Goal: Find contact information: Obtain details needed to contact an individual or organization

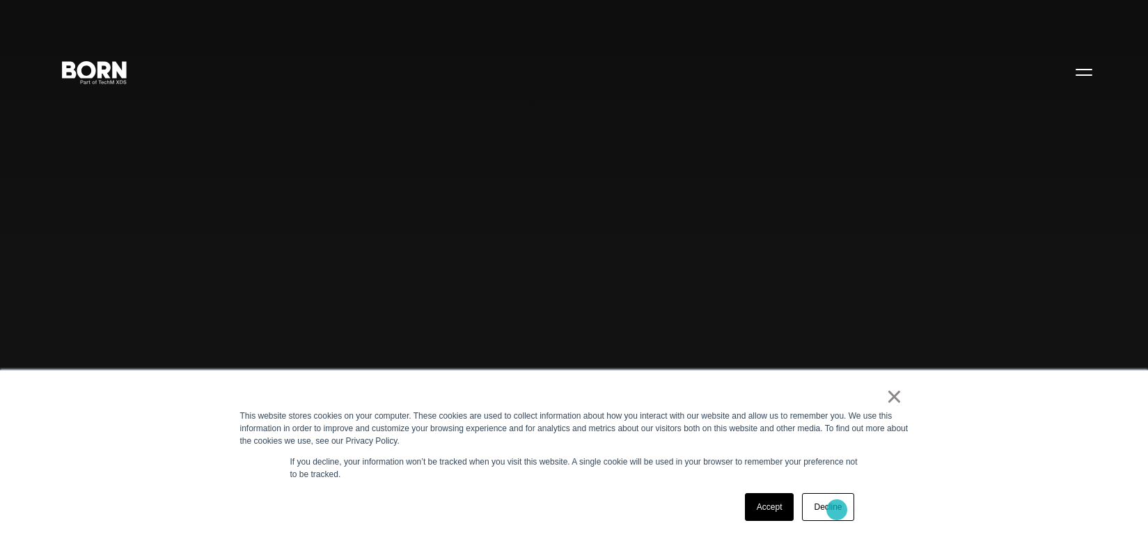
click at [836, 510] on link "Decline" at bounding box center [827, 507] width 51 height 28
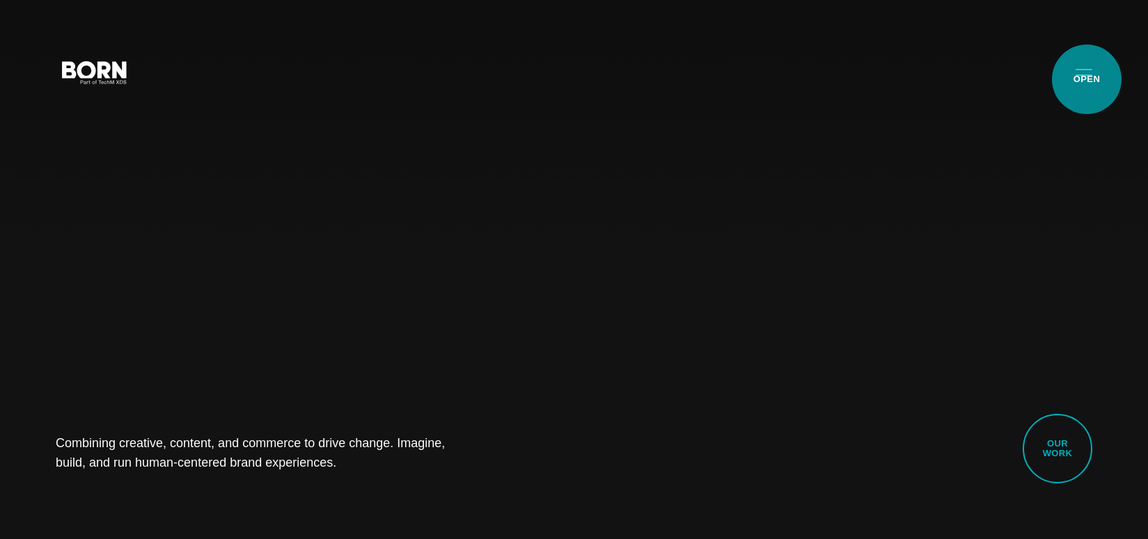
click at [1084, 77] on button "Primary Menu" at bounding box center [1083, 71] width 33 height 29
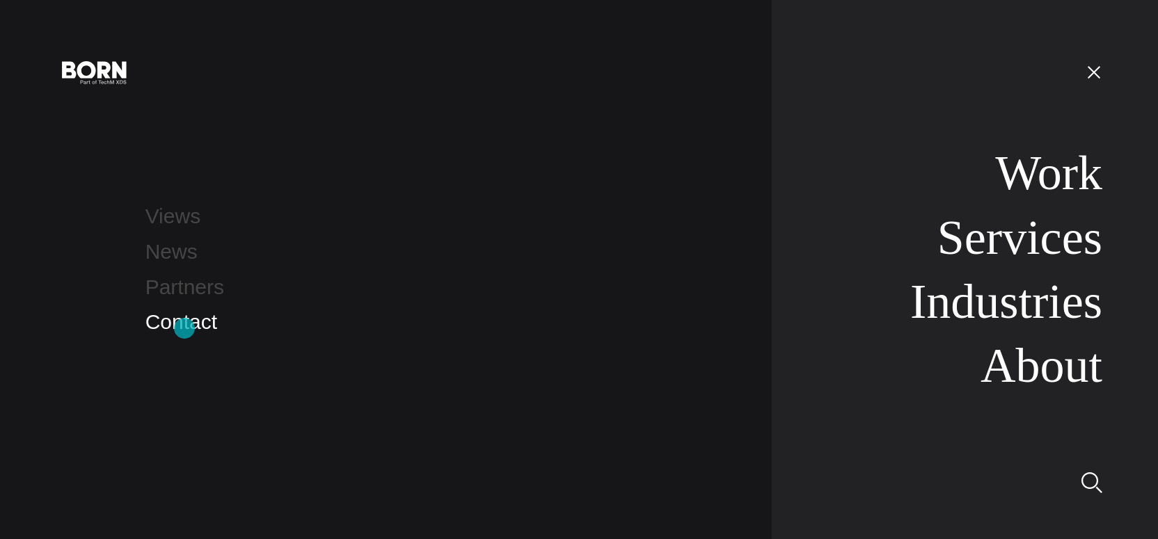
click at [185, 327] on link "Contact" at bounding box center [181, 321] width 72 height 23
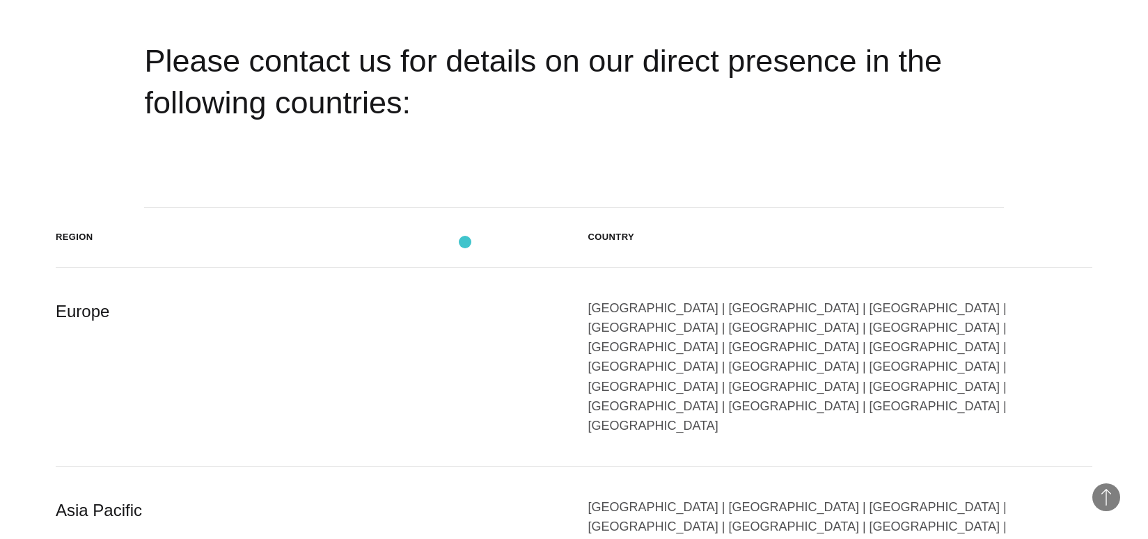
scroll to position [2227, 0]
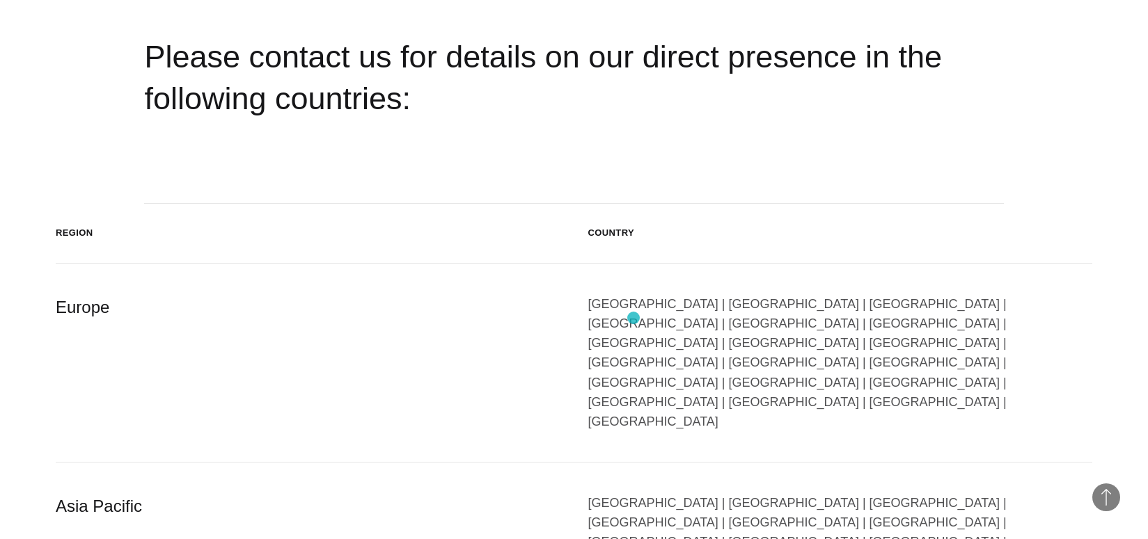
click at [633, 318] on div "Austria | Belgium | Bulgaria | Czech Republic | Denmark | Finland | France | Ge…" at bounding box center [840, 362] width 505 height 137
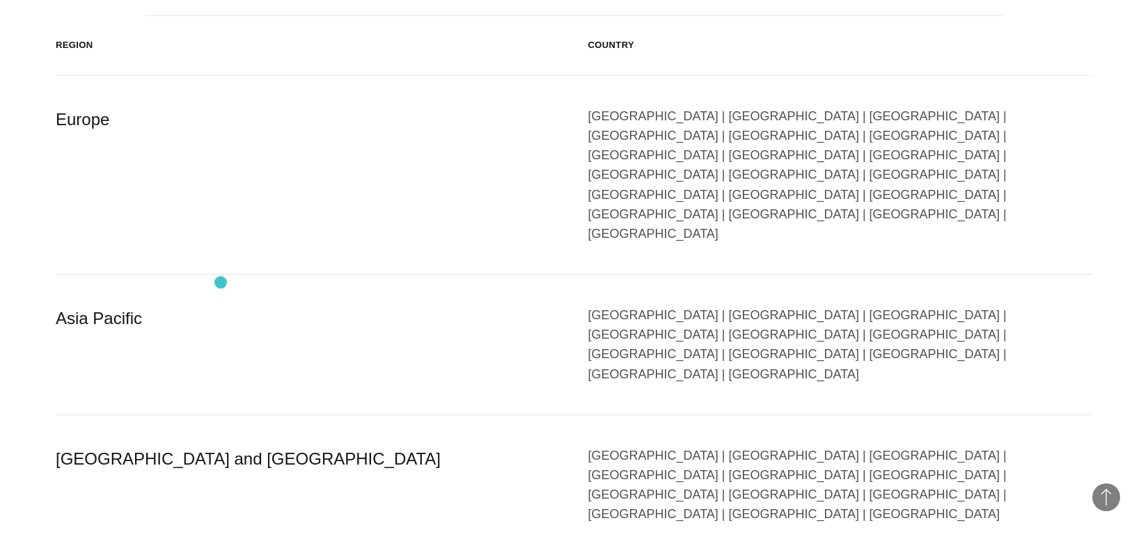
scroll to position [2436, 0]
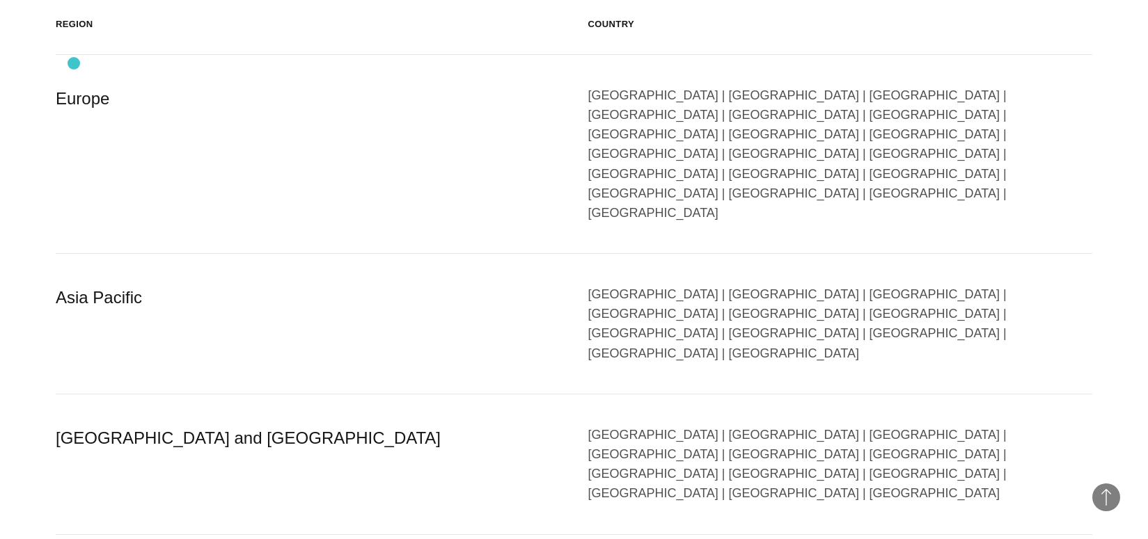
click at [74, 86] on div "Europe" at bounding box center [308, 154] width 505 height 137
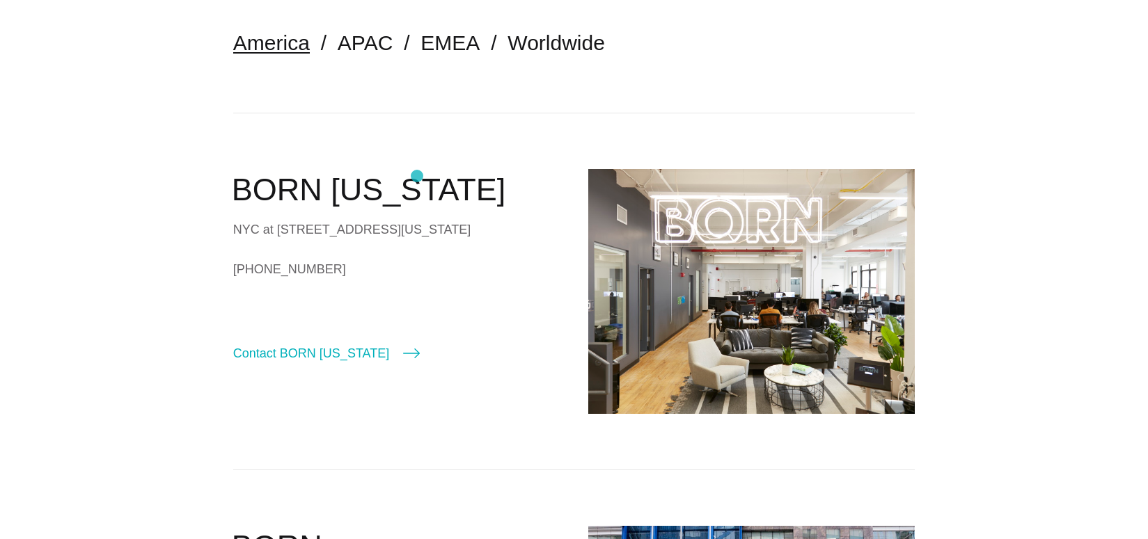
scroll to position [0, 0]
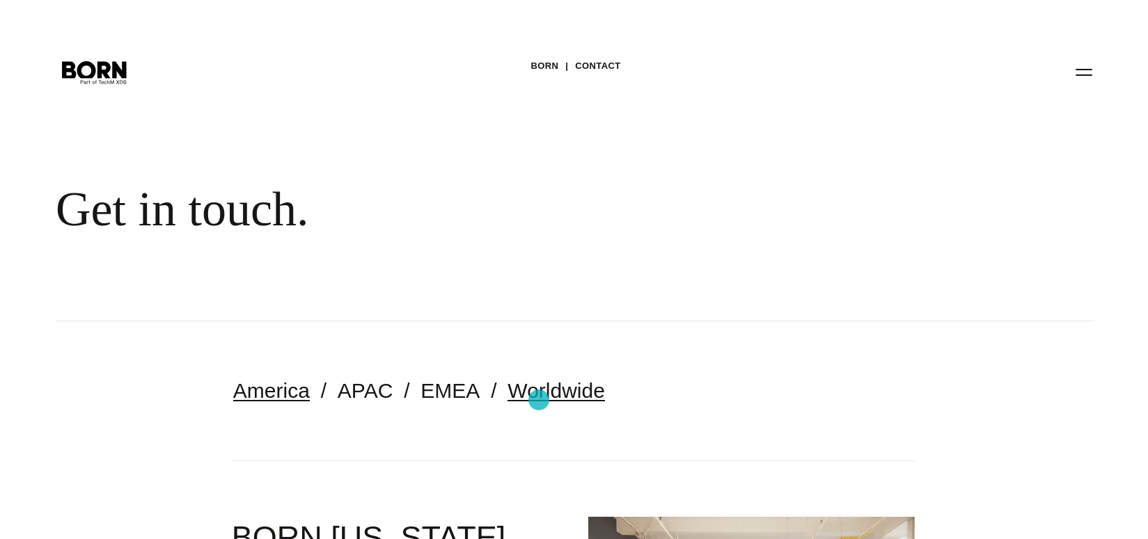
click at [539, 400] on link "Worldwide" at bounding box center [555, 390] width 97 height 23
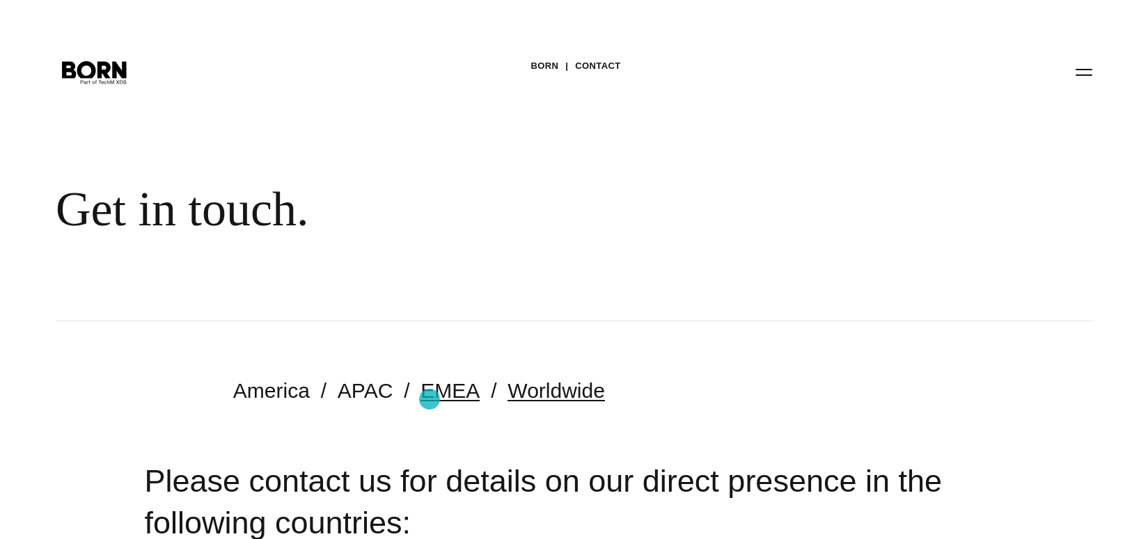
click at [429, 399] on link "EMEA" at bounding box center [449, 390] width 59 height 23
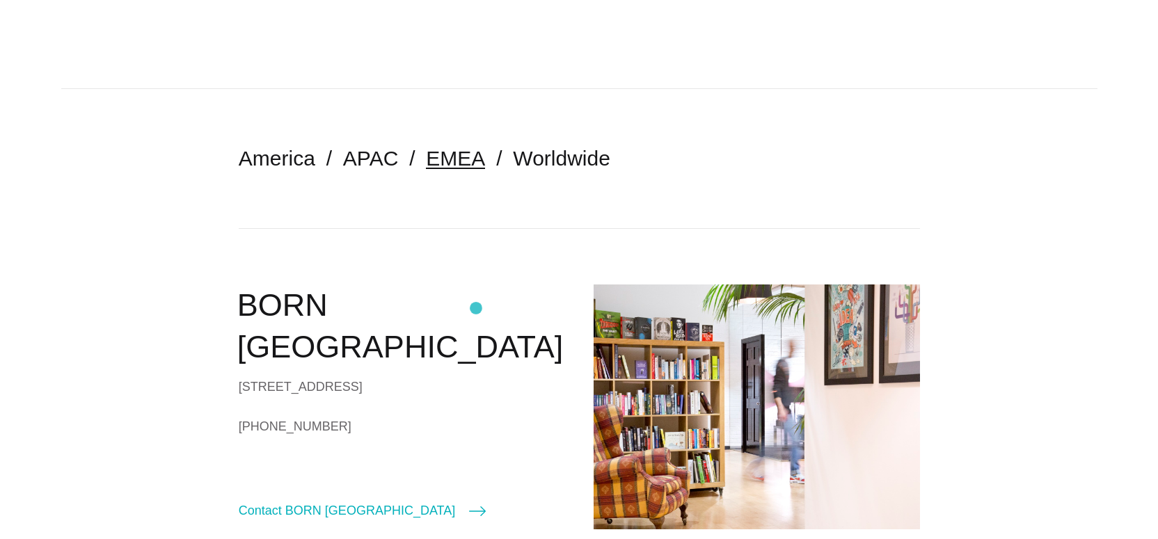
scroll to position [418, 0]
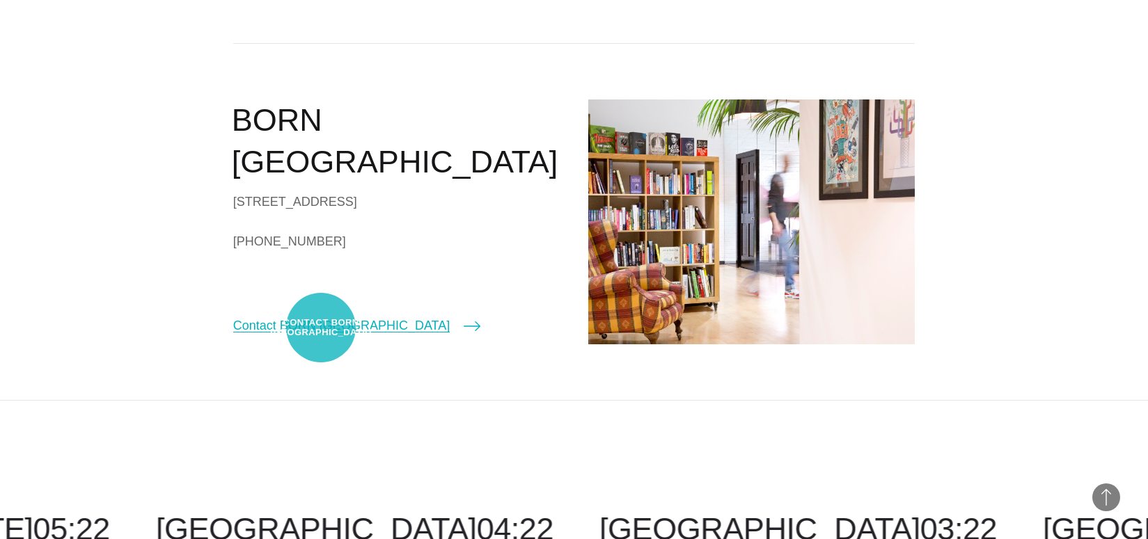
click at [321, 328] on link "Contact BORN London" at bounding box center [356, 325] width 247 height 19
select select "******"
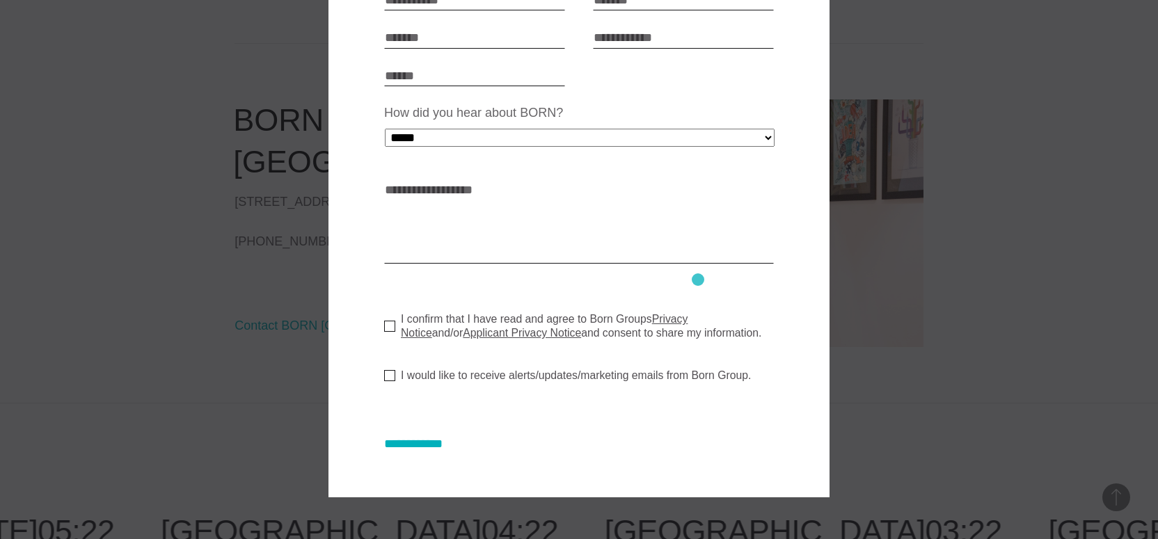
scroll to position [19, 0]
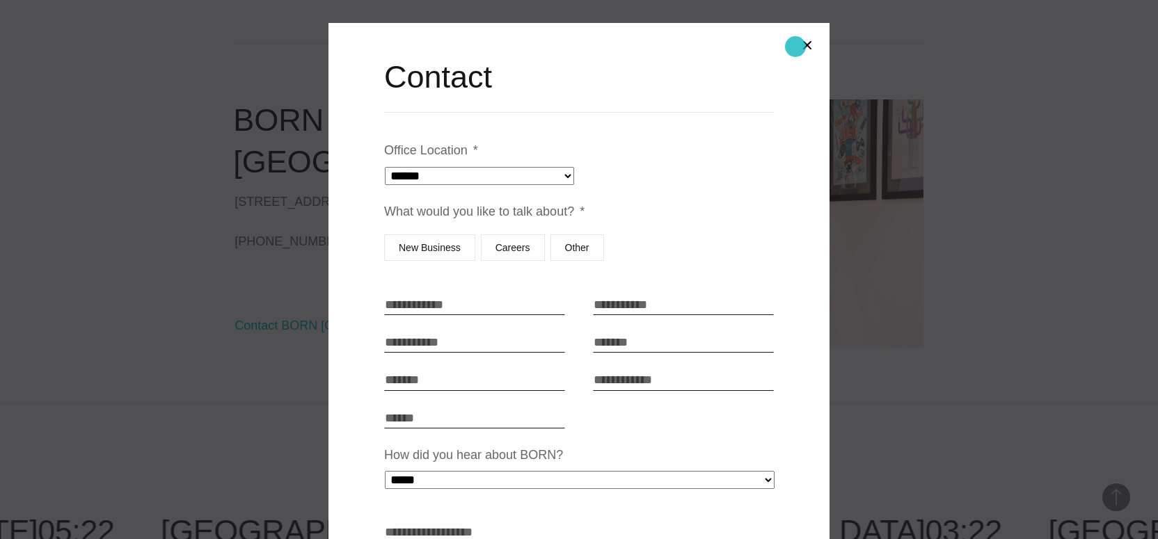
click at [796, 47] on button "Close modal" at bounding box center [807, 45] width 33 height 33
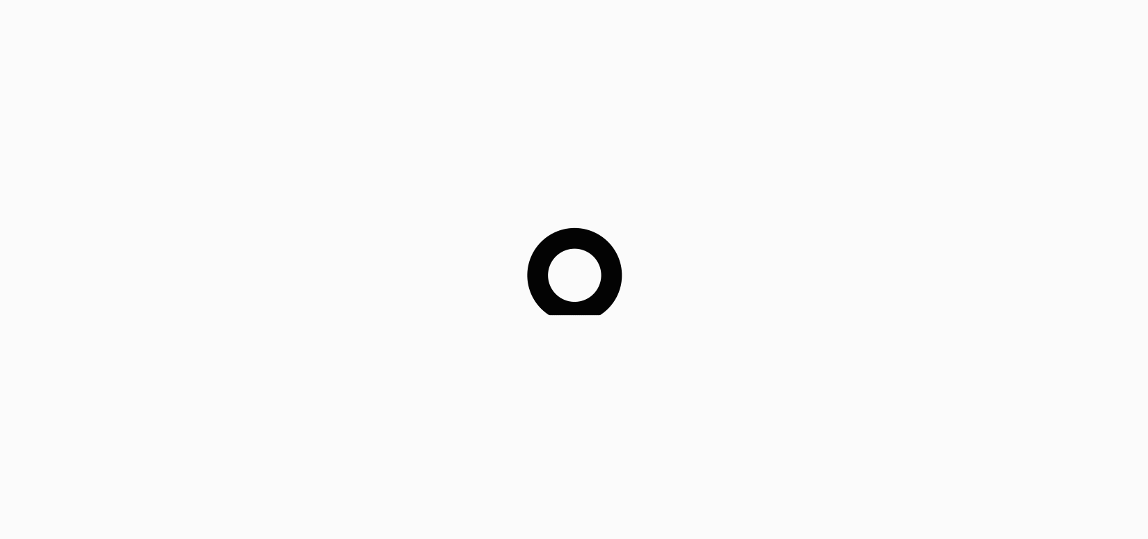
scroll to position [418, 0]
